Goal: Information Seeking & Learning: Understand process/instructions

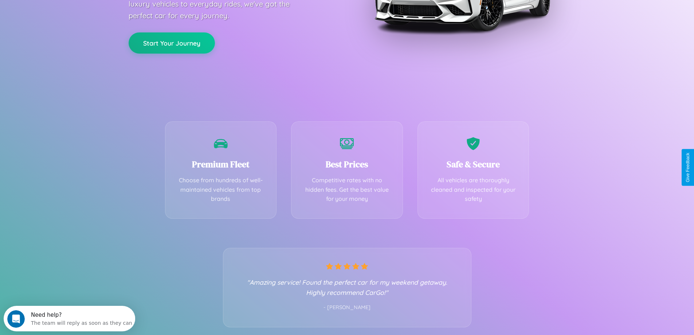
scroll to position [144, 0]
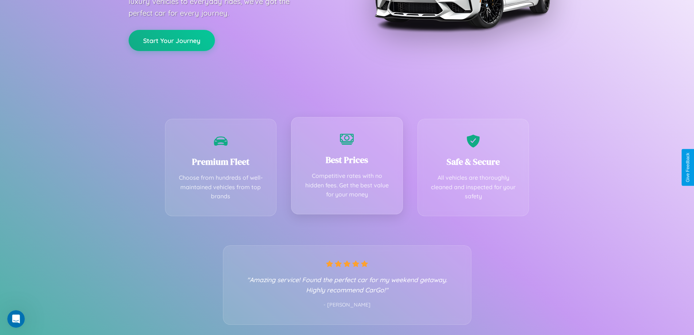
click at [347, 167] on div "Best Prices Competitive rates with no hidden fees. Get the best value for your …" at bounding box center [347, 165] width 112 height 97
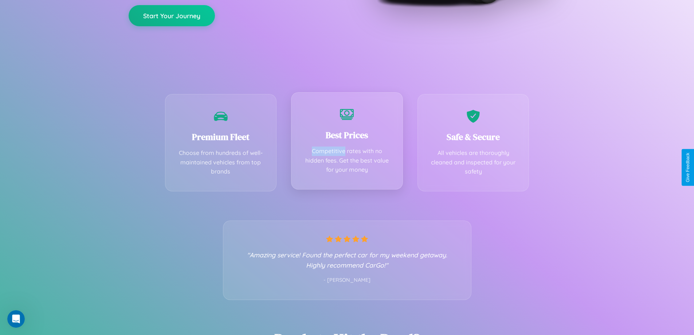
scroll to position [0, 0]
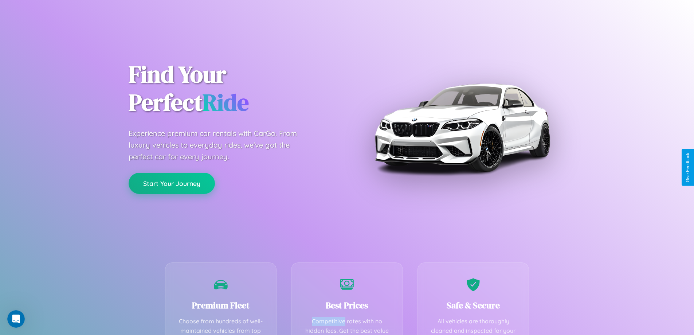
click at [172, 184] on button "Start Your Journey" at bounding box center [172, 183] width 86 height 21
select select "*"
select select "**"
select select "****"
select select "*"
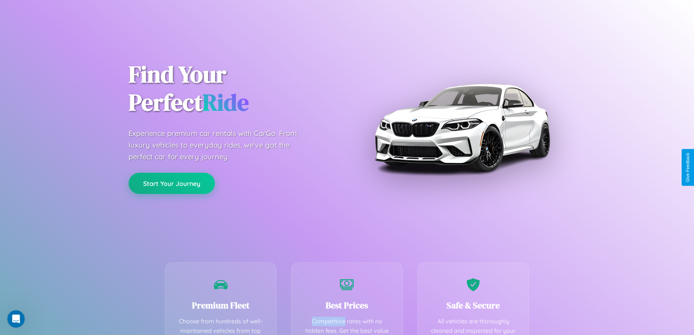
select select "**"
select select "****"
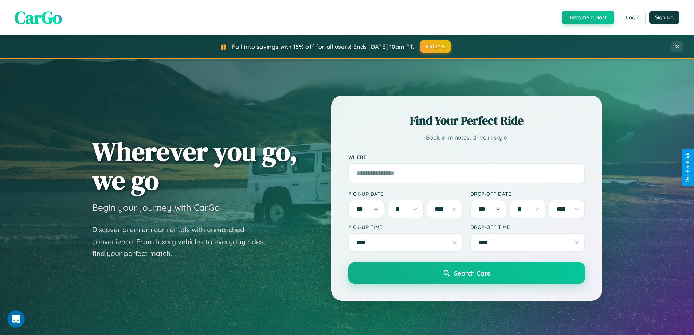
scroll to position [4, 0]
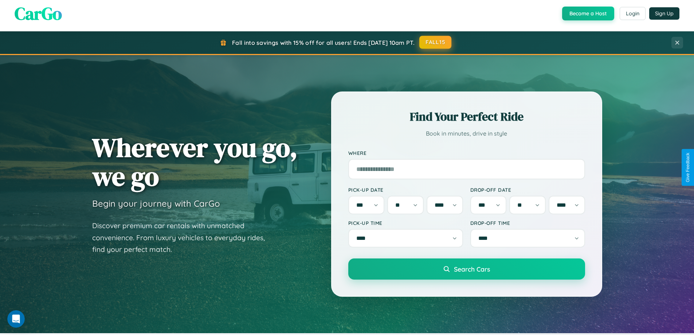
click at [436, 42] on button "FALL15" at bounding box center [435, 42] width 32 height 13
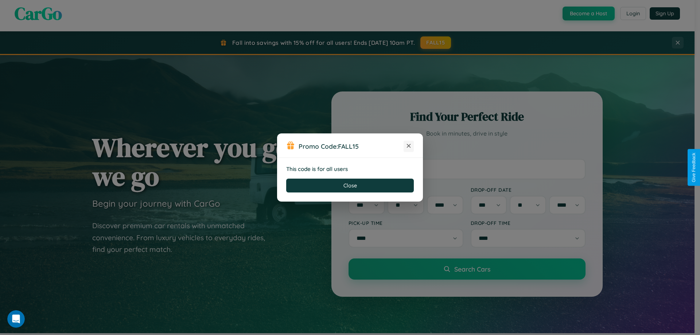
click at [408, 146] on icon at bounding box center [408, 145] width 7 height 7
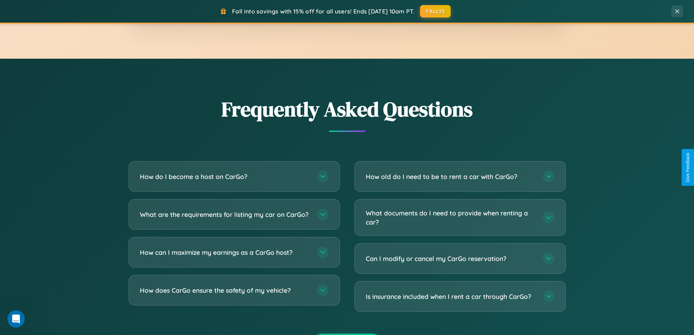
scroll to position [1411, 0]
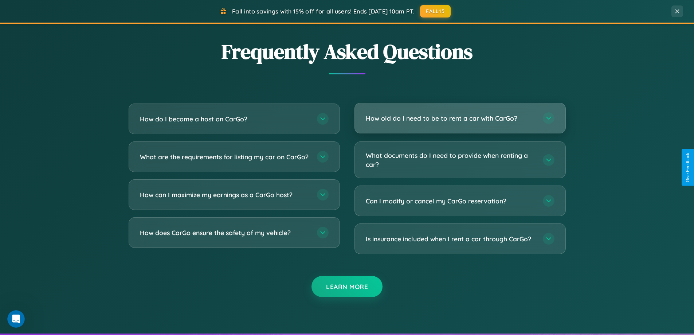
click at [460, 119] on h3 "How old do I need to be to rent a car with CarGo?" at bounding box center [451, 118] width 170 height 9
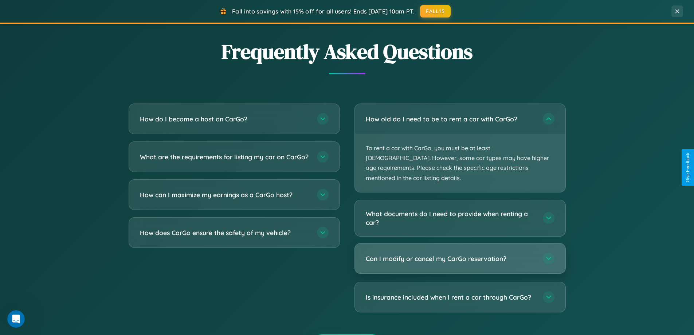
click at [460, 254] on h3 "Can I modify or cancel my CarGo reservation?" at bounding box center [451, 258] width 170 height 9
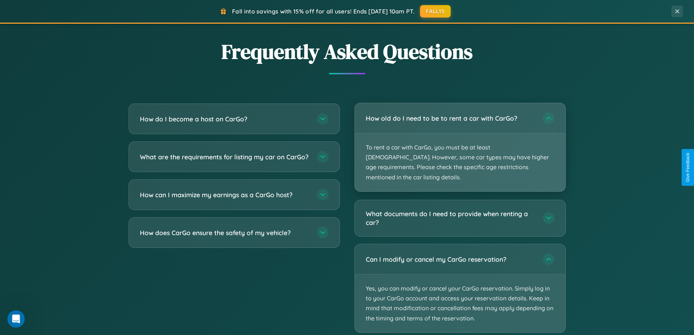
click at [460, 142] on p "To rent a car with CarGo, you must be at least [DEMOGRAPHIC_DATA]. However, som…" at bounding box center [460, 162] width 211 height 58
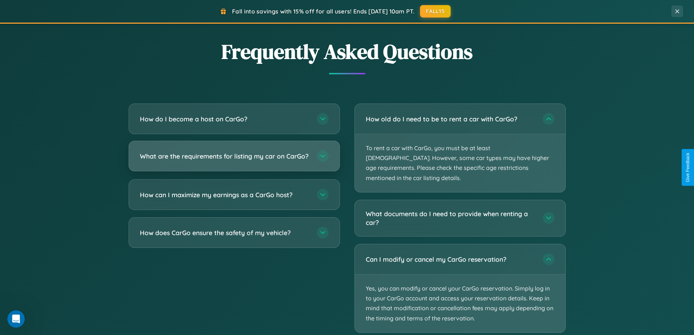
click at [234, 160] on h3 "What are the requirements for listing my car on CarGo?" at bounding box center [225, 156] width 170 height 9
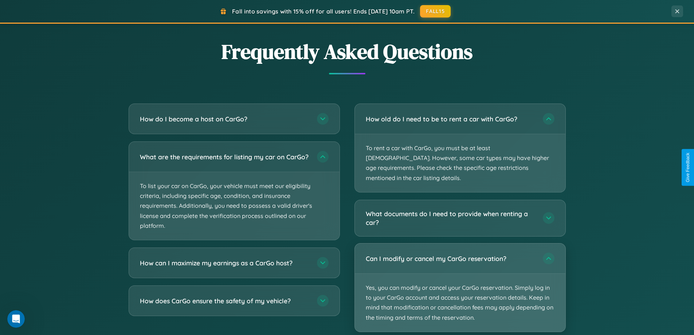
click at [460, 278] on p "Yes, you can modify or cancel your CarGo reservation. Simply log in to your Car…" at bounding box center [460, 303] width 211 height 58
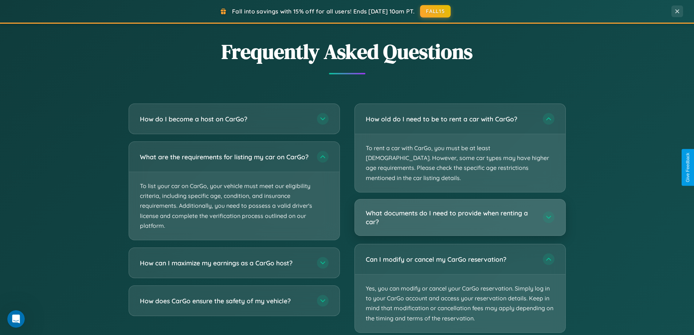
click at [460, 208] on h3 "What documents do I need to provide when renting a car?" at bounding box center [451, 217] width 170 height 18
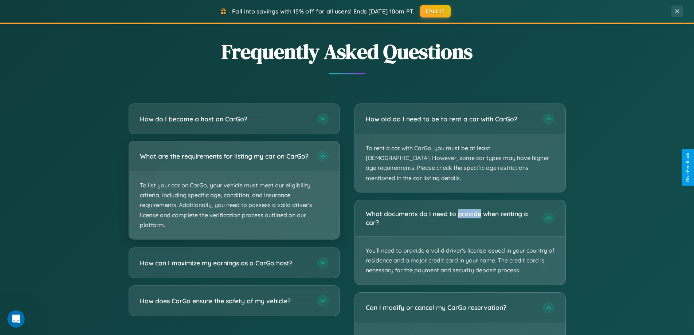
click at [234, 193] on p "To list your car on CarGo, your vehicle must meet our eligibility criteria, inc…" at bounding box center [234, 205] width 211 height 68
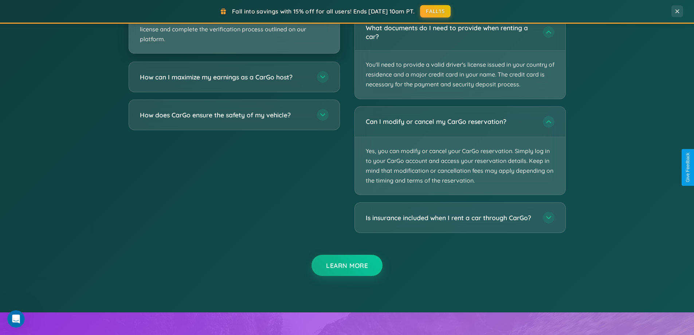
scroll to position [1354, 0]
